Goal: Task Accomplishment & Management: Use online tool/utility

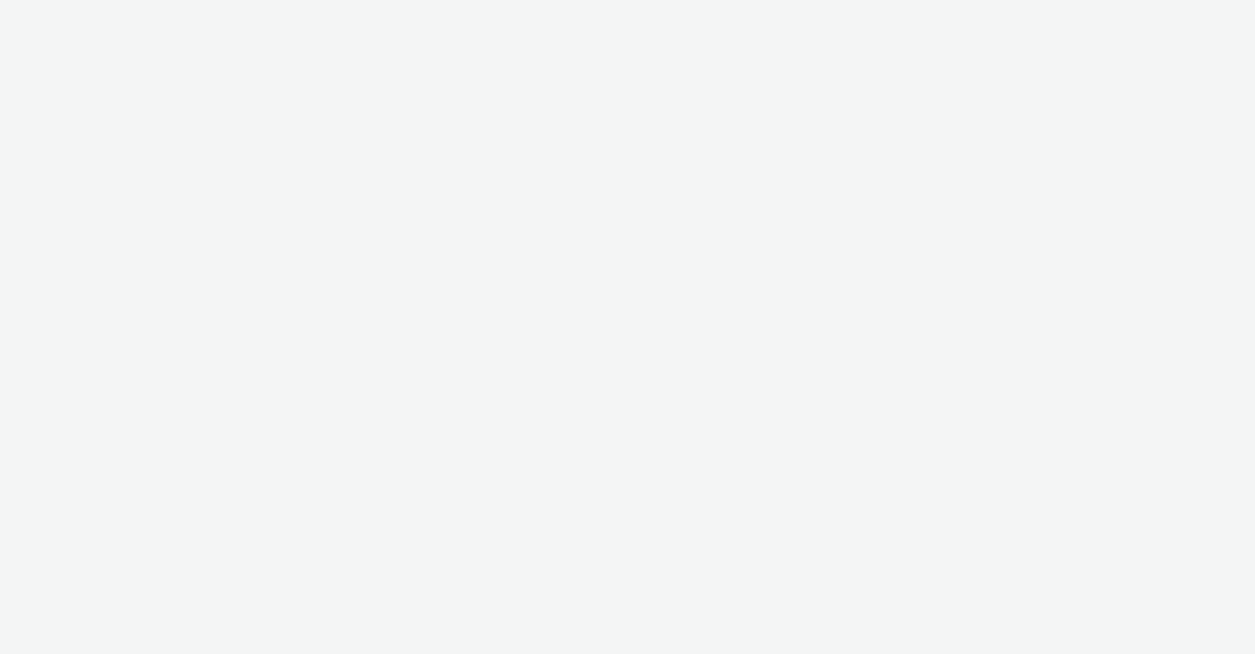
select select "2fc77e36-bb93-4aa3-9dff-dcb08e02eac6"
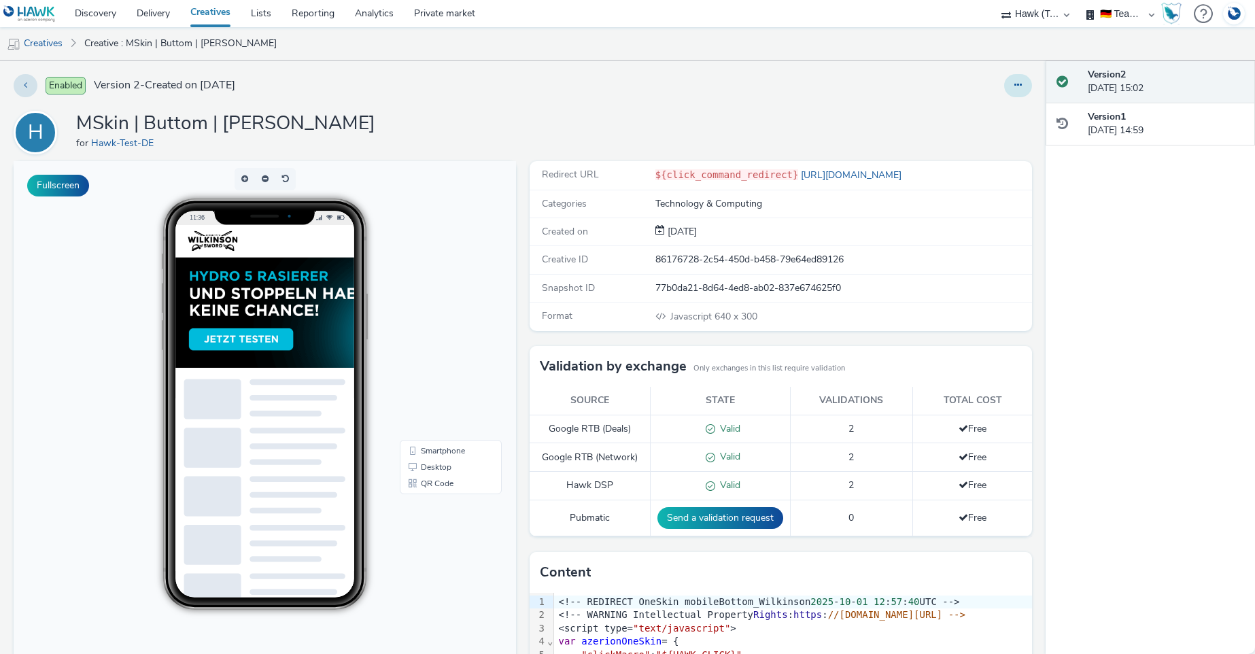
click at [1004, 90] on button at bounding box center [1018, 85] width 28 height 23
click at [961, 114] on link "Edit" at bounding box center [981, 112] width 102 height 27
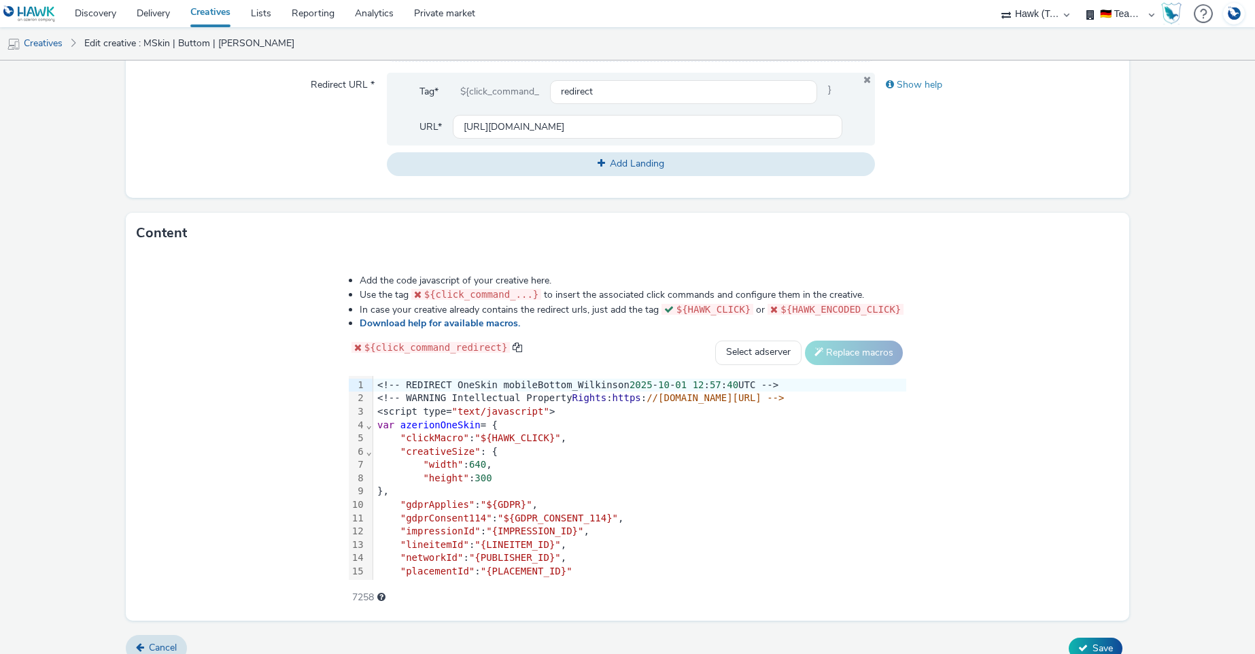
click at [475, 433] on span ""${HAWK_CLICK}"" at bounding box center [518, 437] width 86 height 11
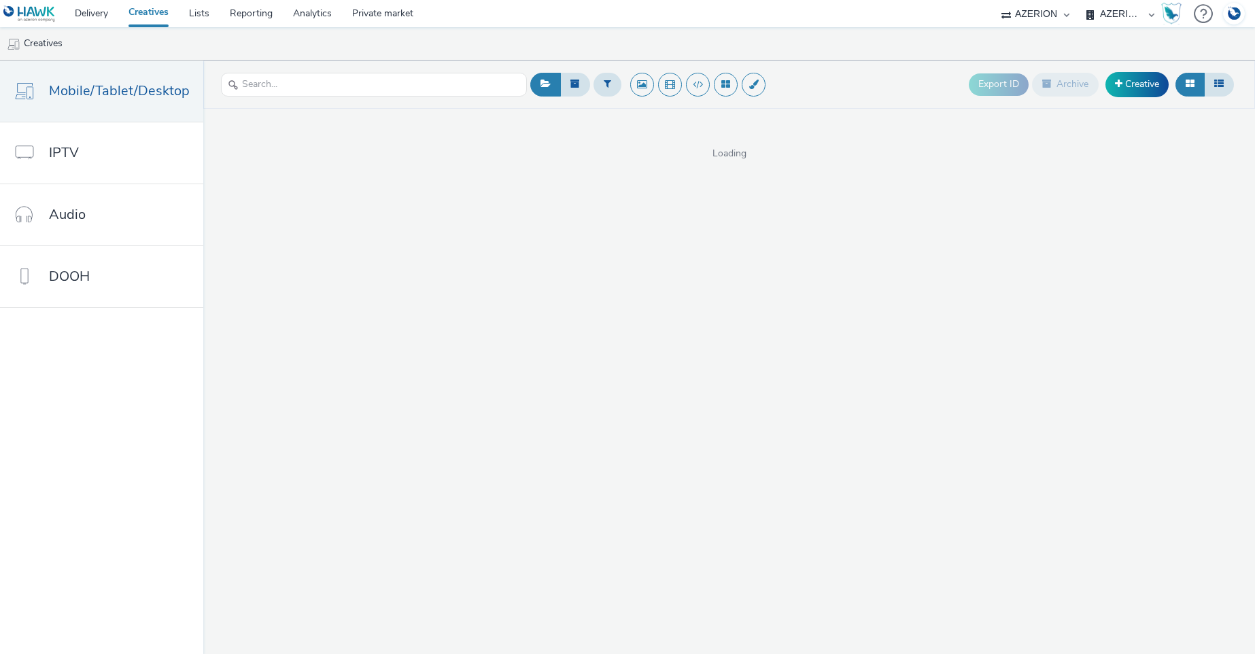
select select "ac009755-aa48-4799-8050-7a339a378eb8"
select select "d3406a9b-95e8-409c-967d-04bb2c697fe0"
select select "2fc77e36-bb93-4aa3-9dff-dcb08e02eac6"
select select "ac009755-aa48-4799-8050-7a339a378eb8"
select select "d3406a9b-95e8-409c-967d-04bb2c697fe0"
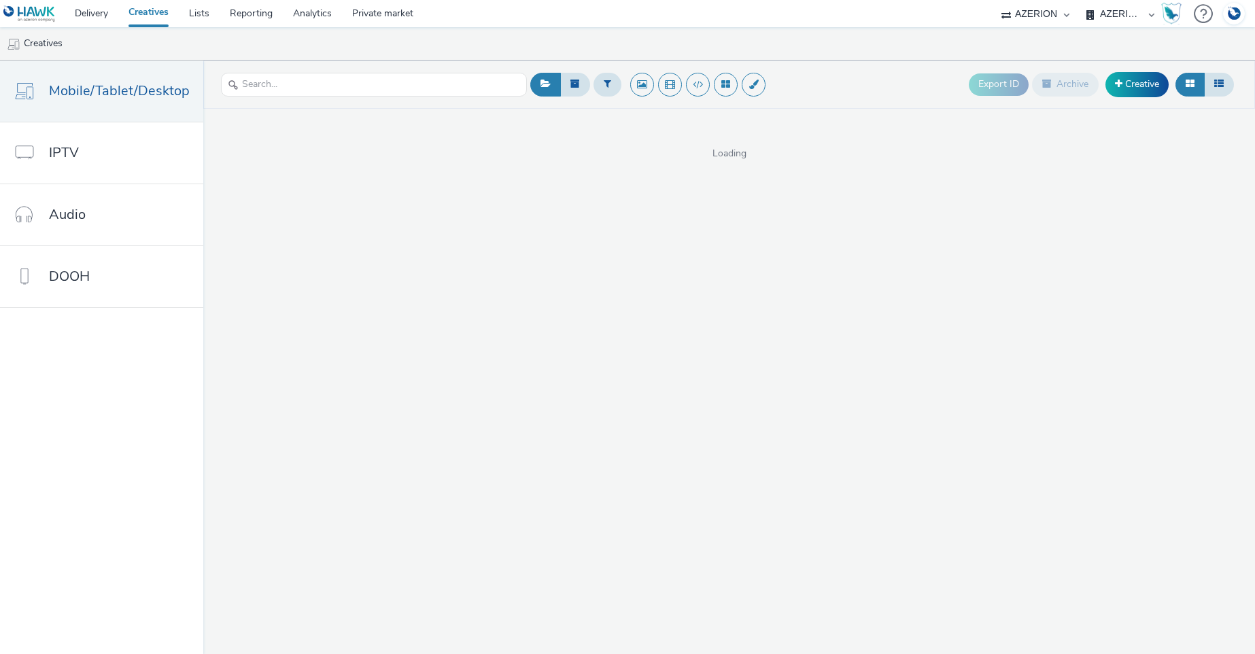
select select "ac009755-aa48-4799-8050-7a339a378eb8"
select select "b626f941-834b-427f-b453-0a2b95f57350"
select select "2fc77e36-bb93-4aa3-9dff-dcb08e02eac6"
